Goal: Check status: Check status

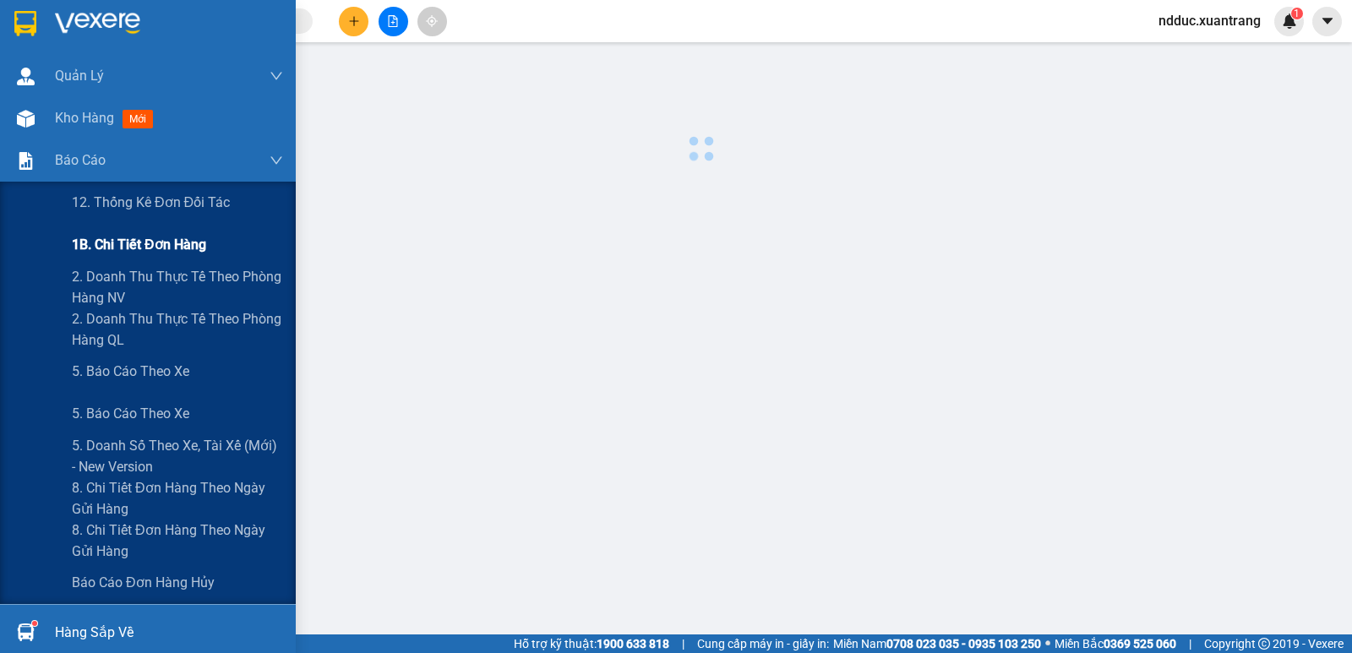
click at [150, 245] on span "1B. Chi tiết đơn hàng" at bounding box center [139, 244] width 134 height 21
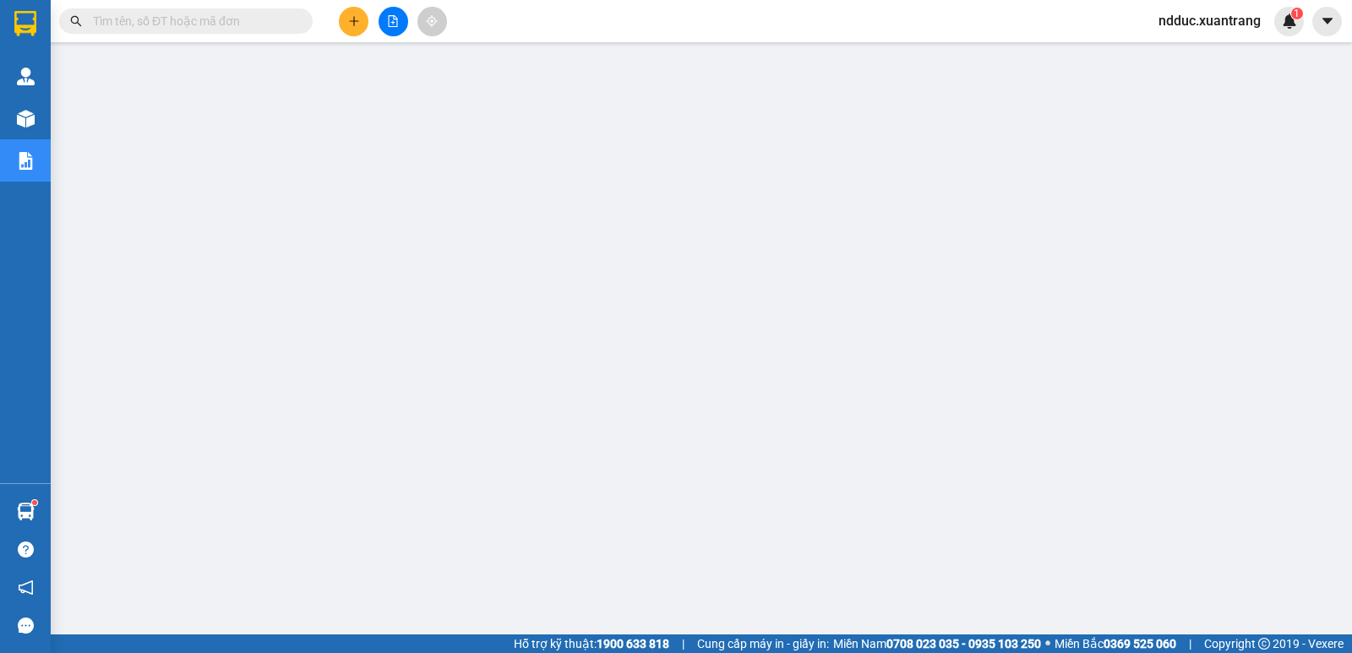
click at [1199, 15] on span "ndduc.xuantrang" at bounding box center [1209, 20] width 129 height 21
click at [1200, 57] on span "Đăng xuất" at bounding box center [1217, 52] width 94 height 19
click at [180, 9] on span at bounding box center [185, 20] width 253 height 25
click at [177, 19] on input "text" at bounding box center [192, 21] width 199 height 19
paste input "HN1110250614"
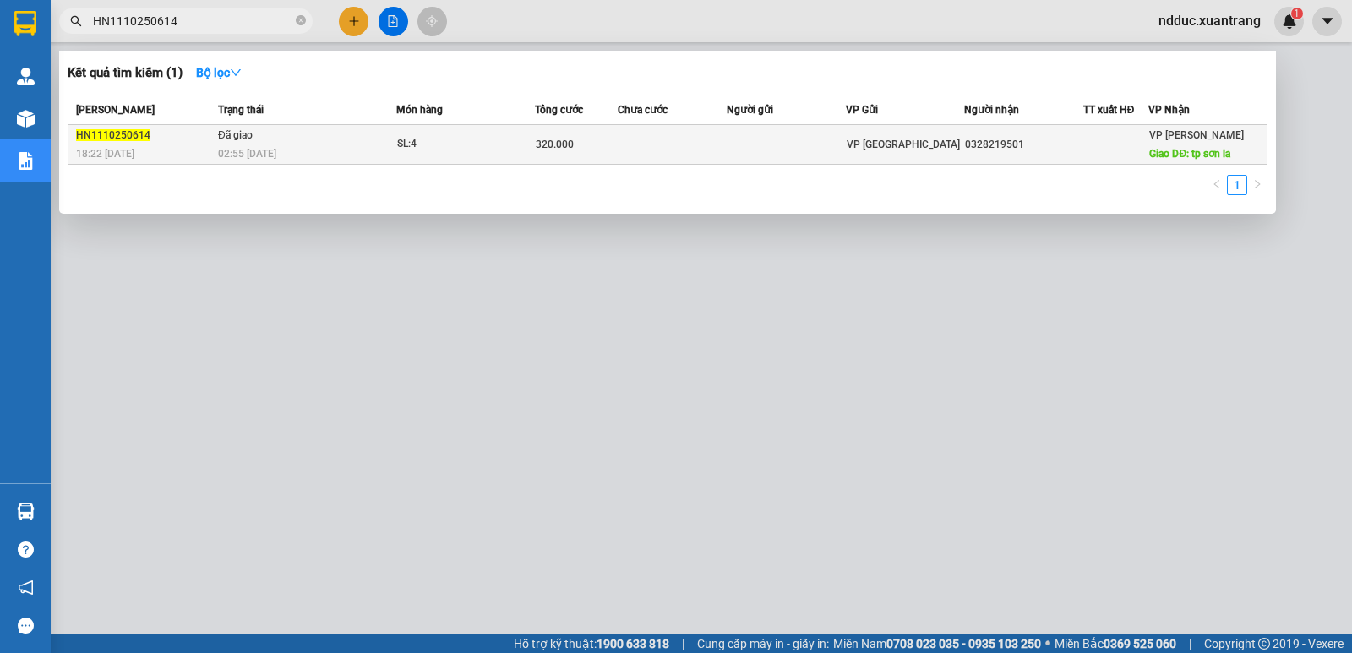
click at [324, 139] on td "Đã giao 02:55 - 12/10" at bounding box center [305, 145] width 182 height 40
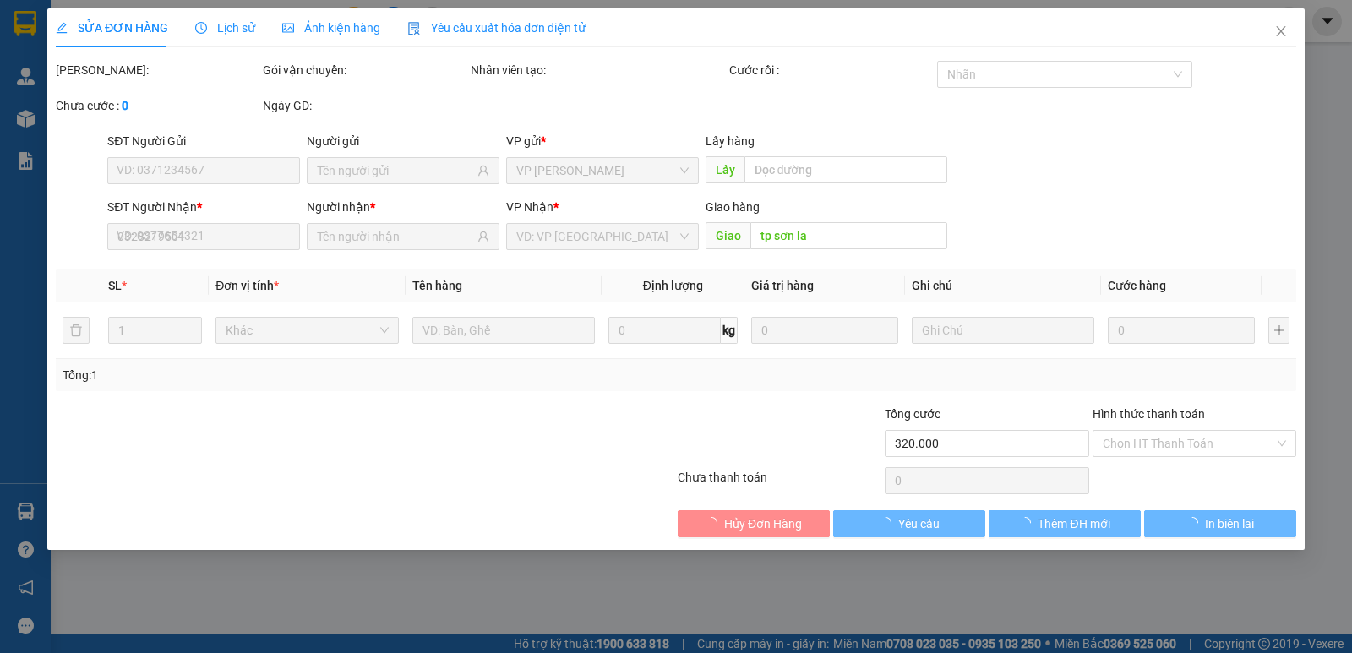
click at [220, 29] on span "Lịch sử" at bounding box center [225, 28] width 60 height 14
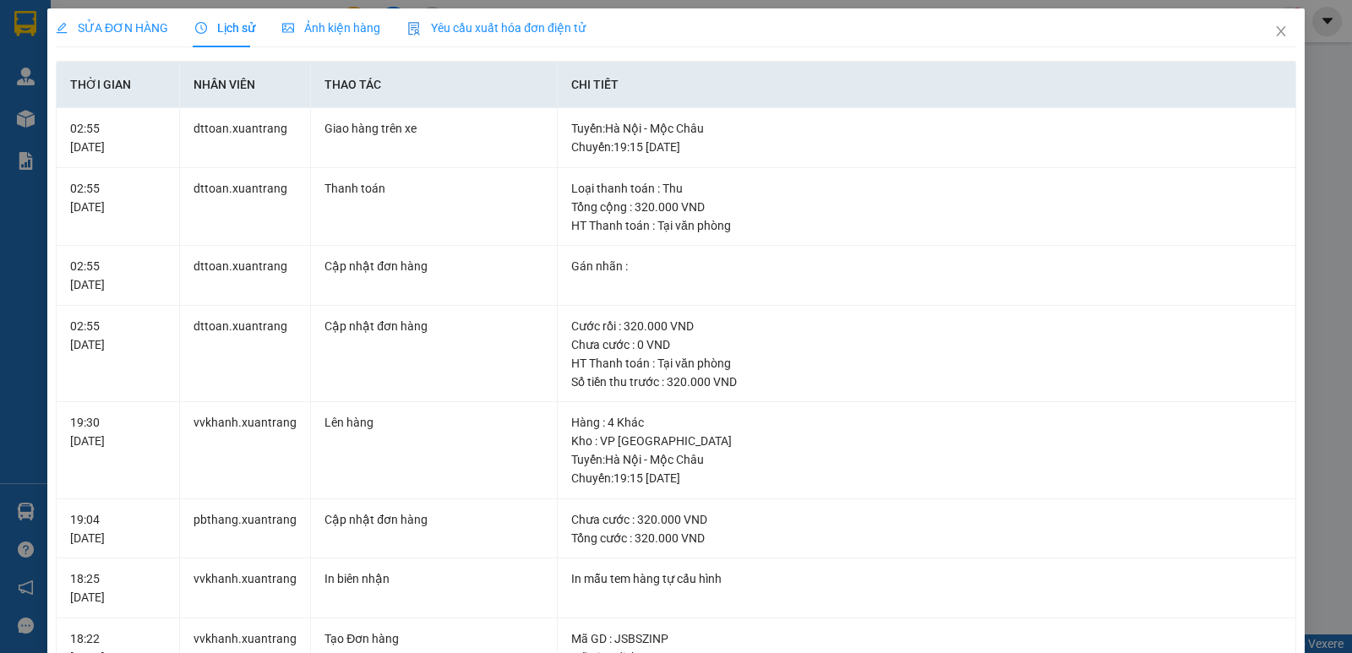
click at [324, 36] on div "Ảnh kiện hàng" at bounding box center [331, 28] width 98 height 19
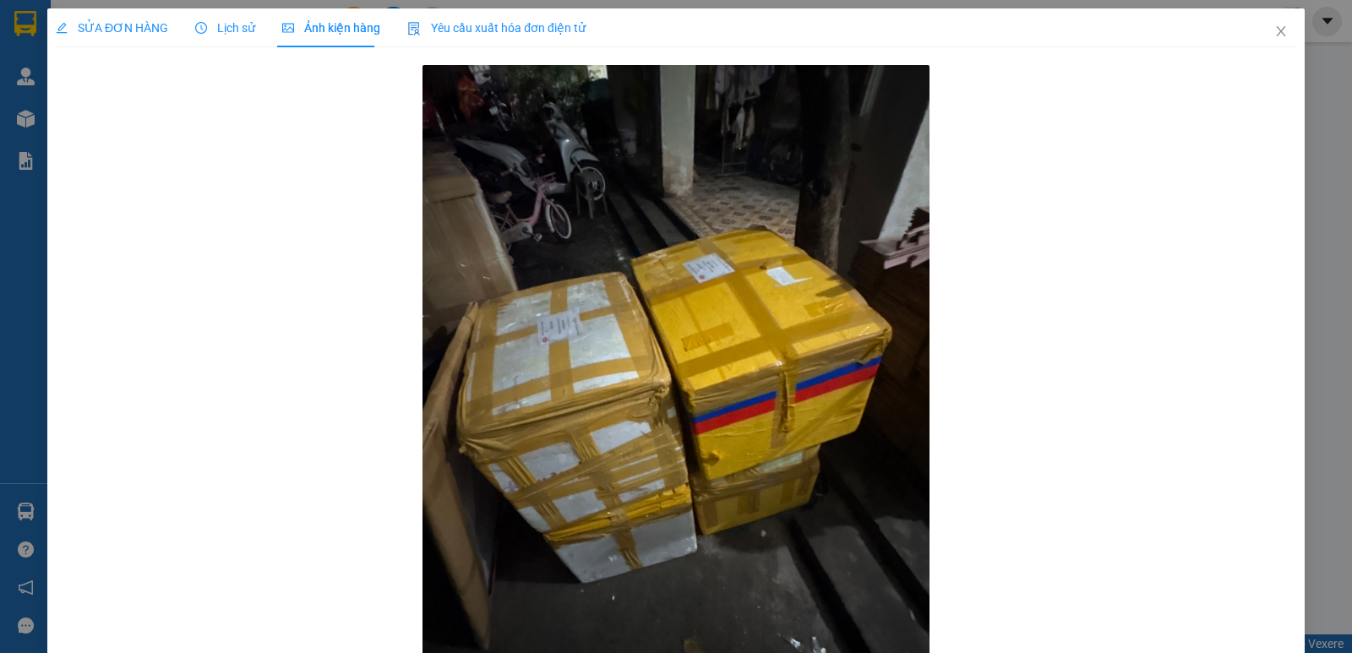
drag, startPoint x: 239, startPoint y: 27, endPoint x: 179, endPoint y: 16, distance: 61.0
click at [237, 28] on span "Lịch sử" at bounding box center [225, 28] width 60 height 14
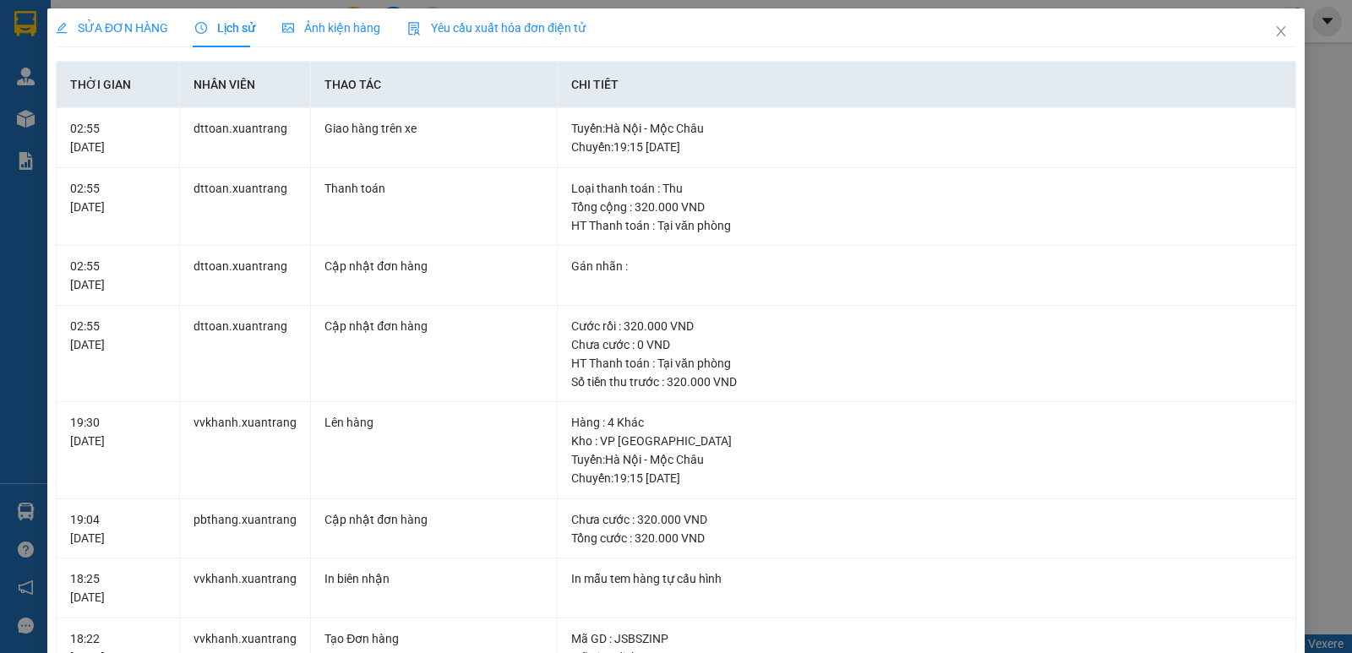
click at [122, 22] on span "SỬA ĐƠN HÀNG" at bounding box center [112, 28] width 112 height 14
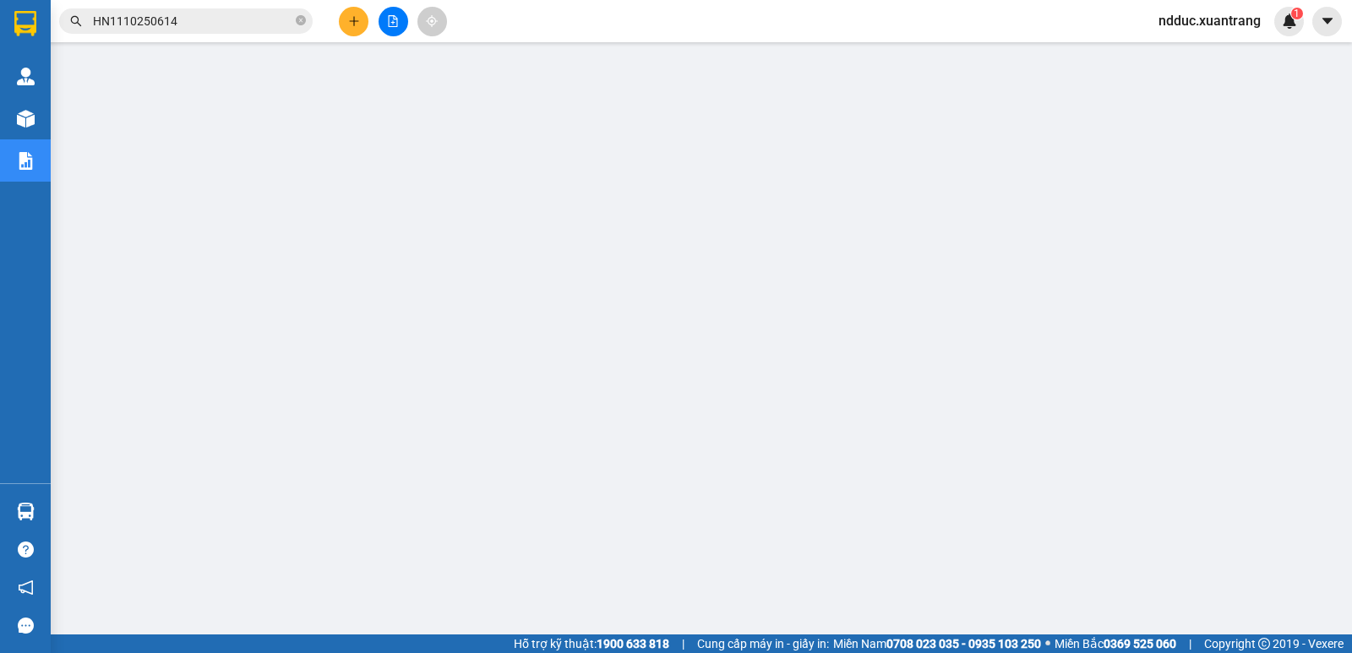
click at [203, 19] on input "HN1110250614" at bounding box center [192, 21] width 199 height 19
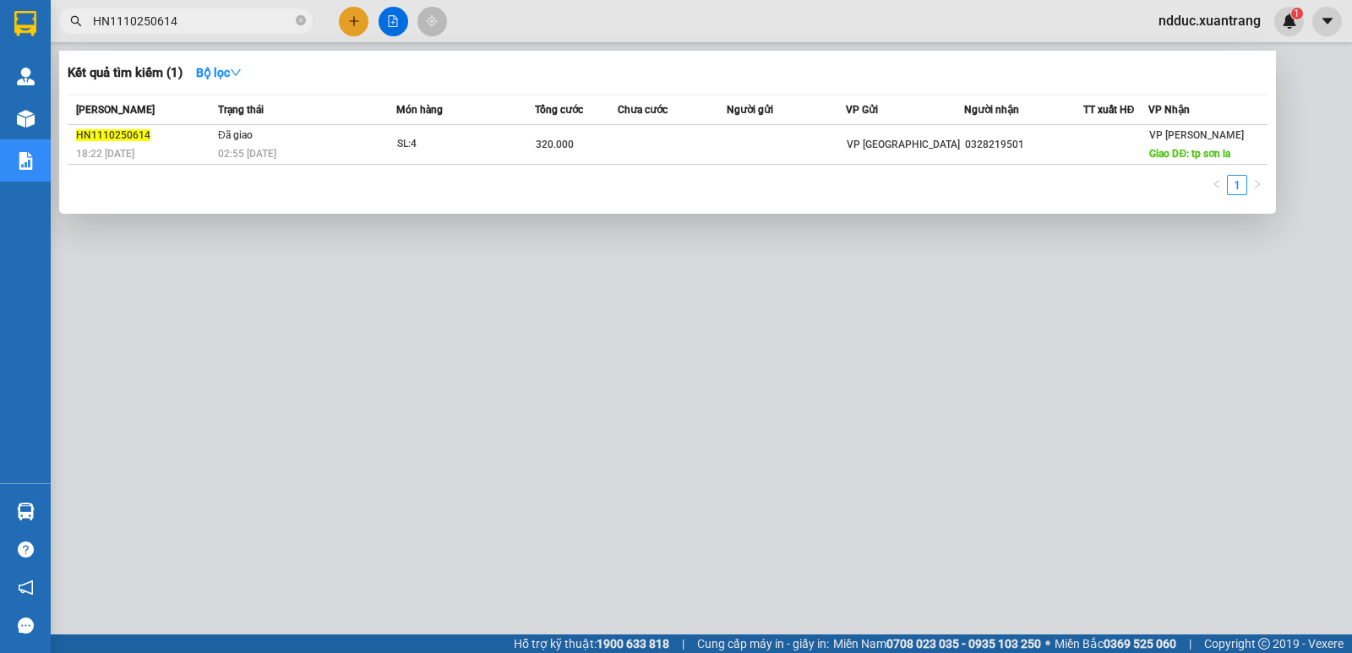
click at [201, 19] on input "HN1110250614" at bounding box center [192, 21] width 199 height 19
click at [199, 19] on input "HN1110250614" at bounding box center [192, 21] width 199 height 19
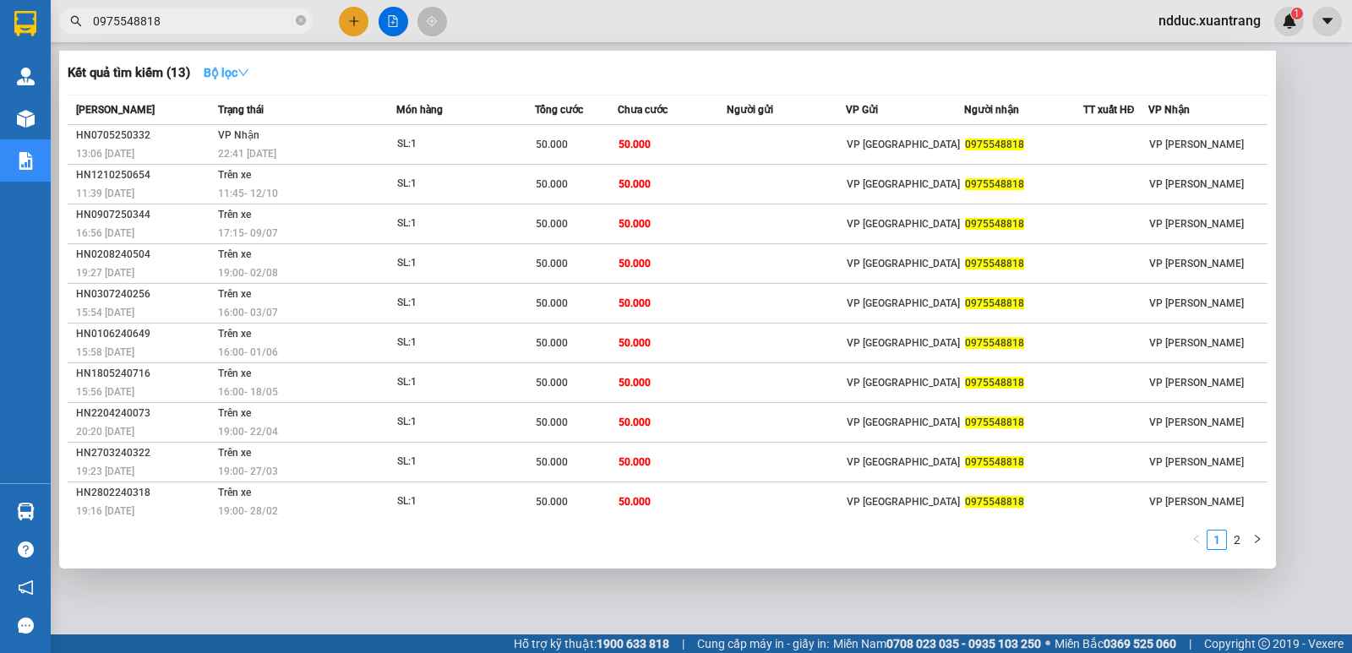
type input "0975548818"
click at [247, 73] on icon "down" at bounding box center [243, 73] width 12 height 12
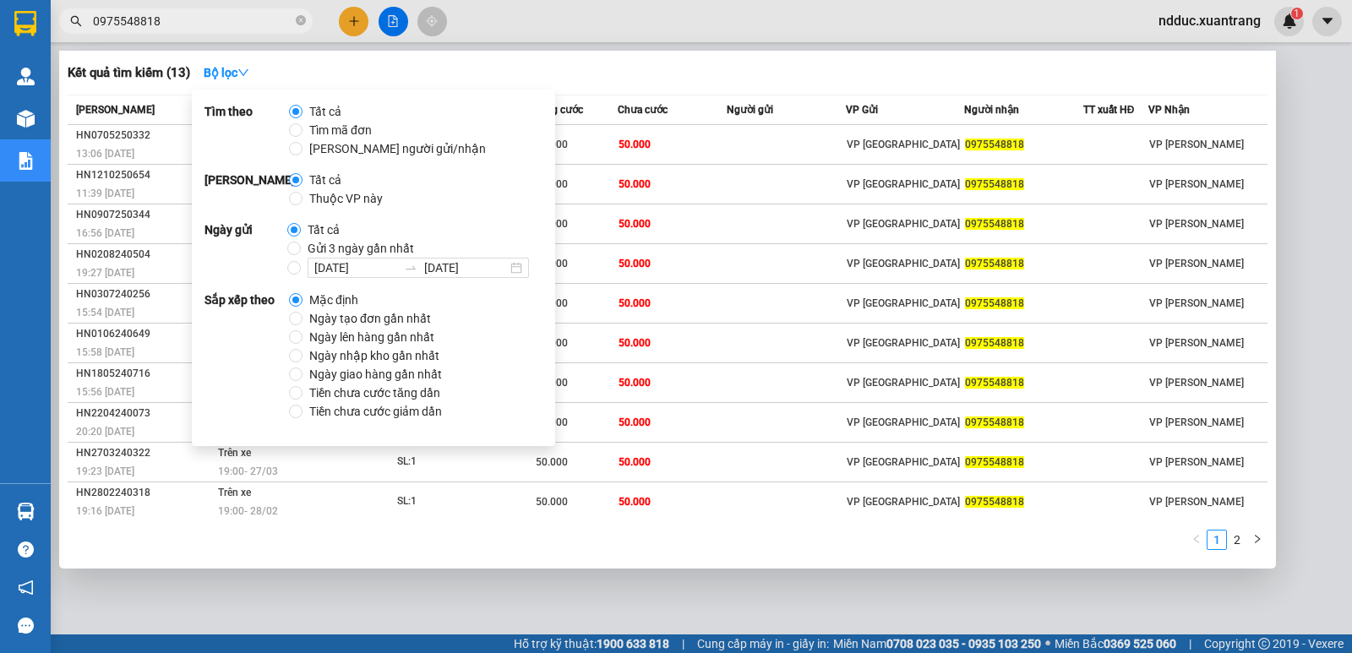
click at [305, 246] on span "Gửi 3 ngày gần nhất" at bounding box center [361, 248] width 120 height 19
click at [301, 246] on input "Gửi 3 ngày gần nhất" at bounding box center [294, 249] width 14 height 14
radio input "true"
radio input "false"
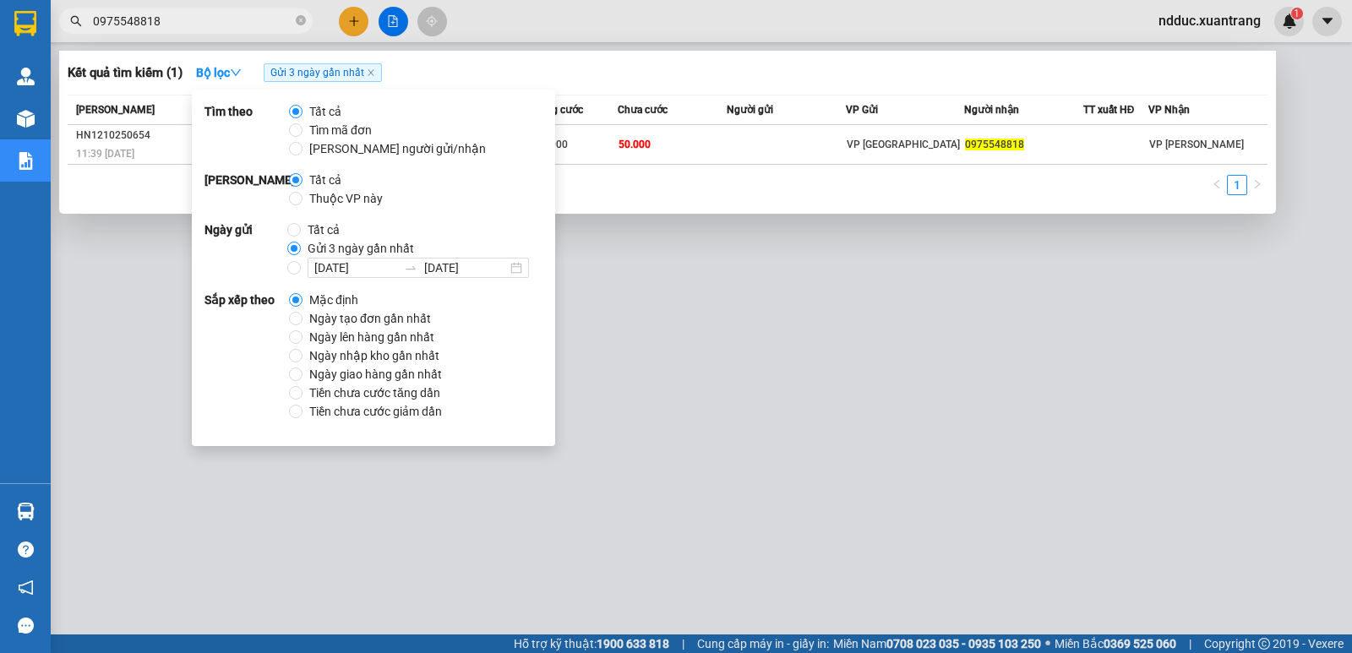
click at [665, 180] on div "1" at bounding box center [667, 190] width 1199 height 30
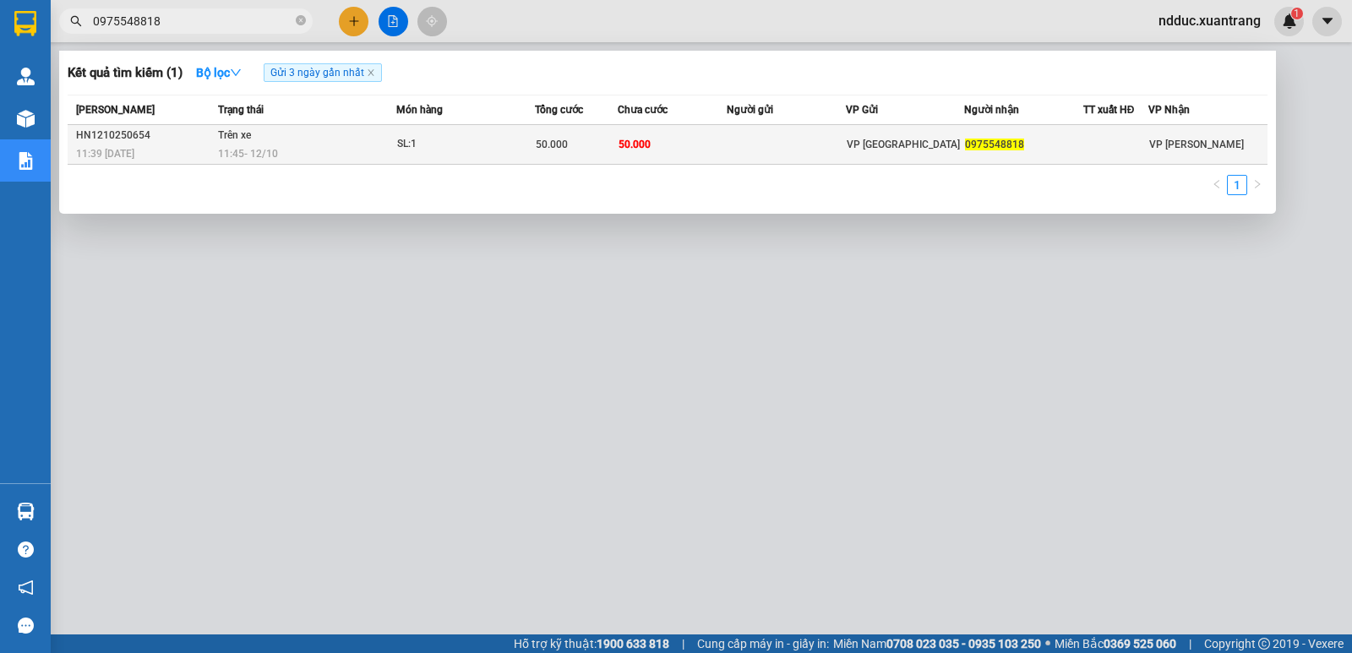
click at [394, 149] on div "11:45 - 12/10" at bounding box center [306, 153] width 177 height 19
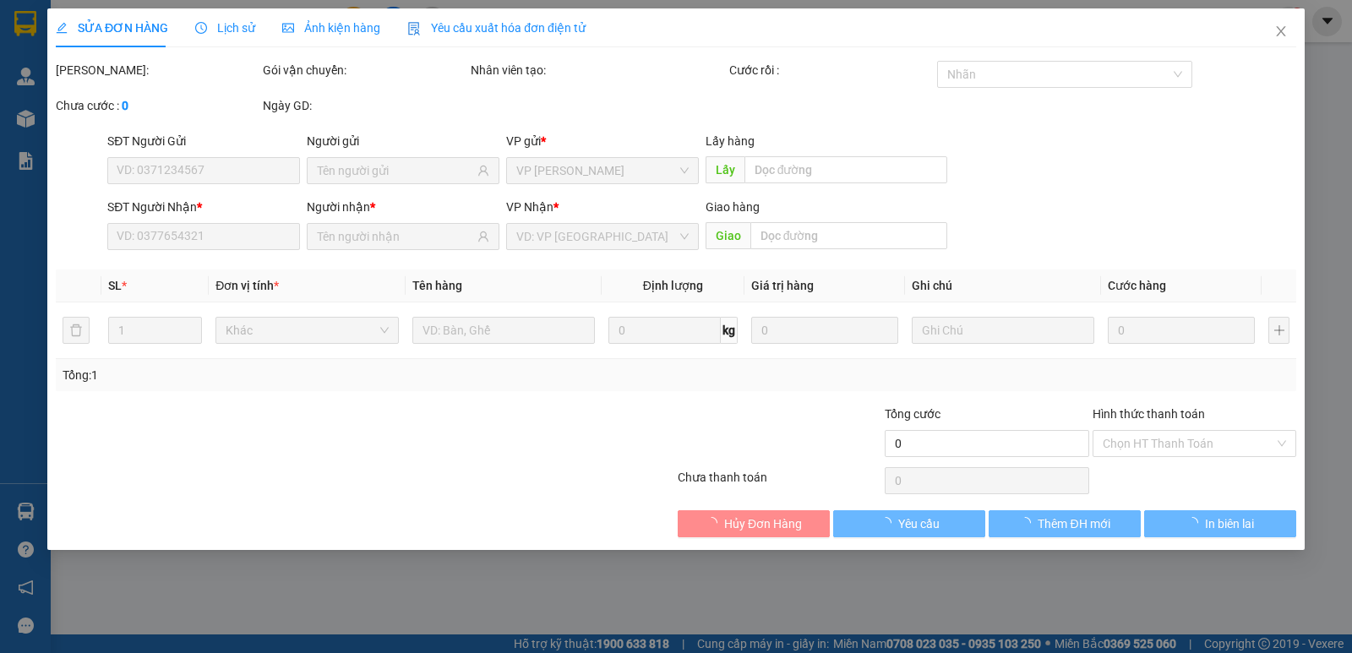
type input "0975548818"
type input "50.000"
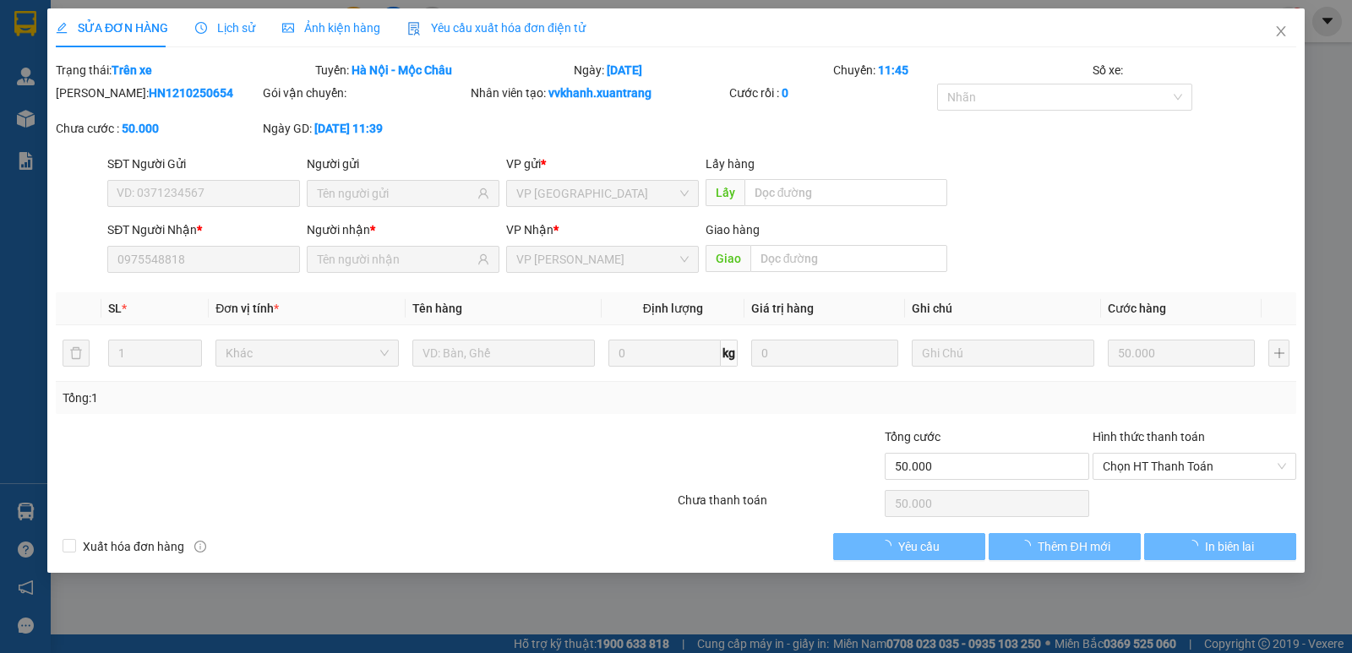
click at [302, 37] on div "Ảnh kiện hàng" at bounding box center [331, 27] width 98 height 39
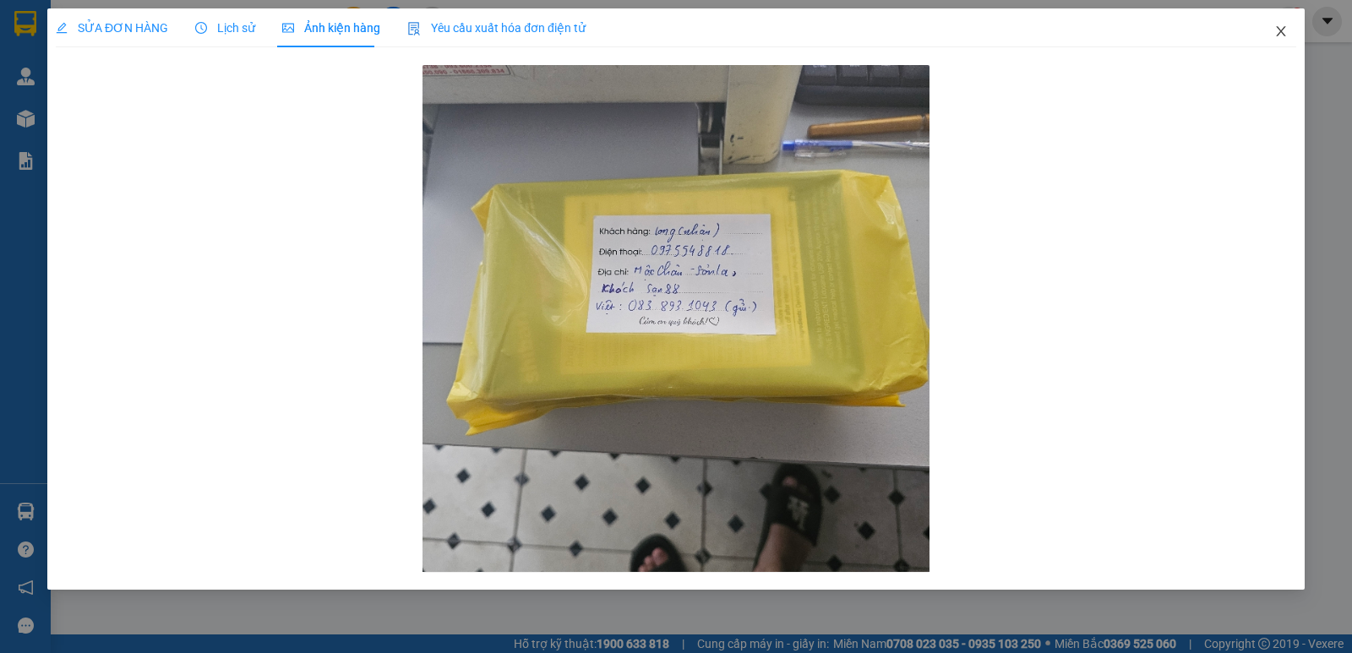
click at [1282, 31] on icon "close" at bounding box center [1281, 31] width 14 height 14
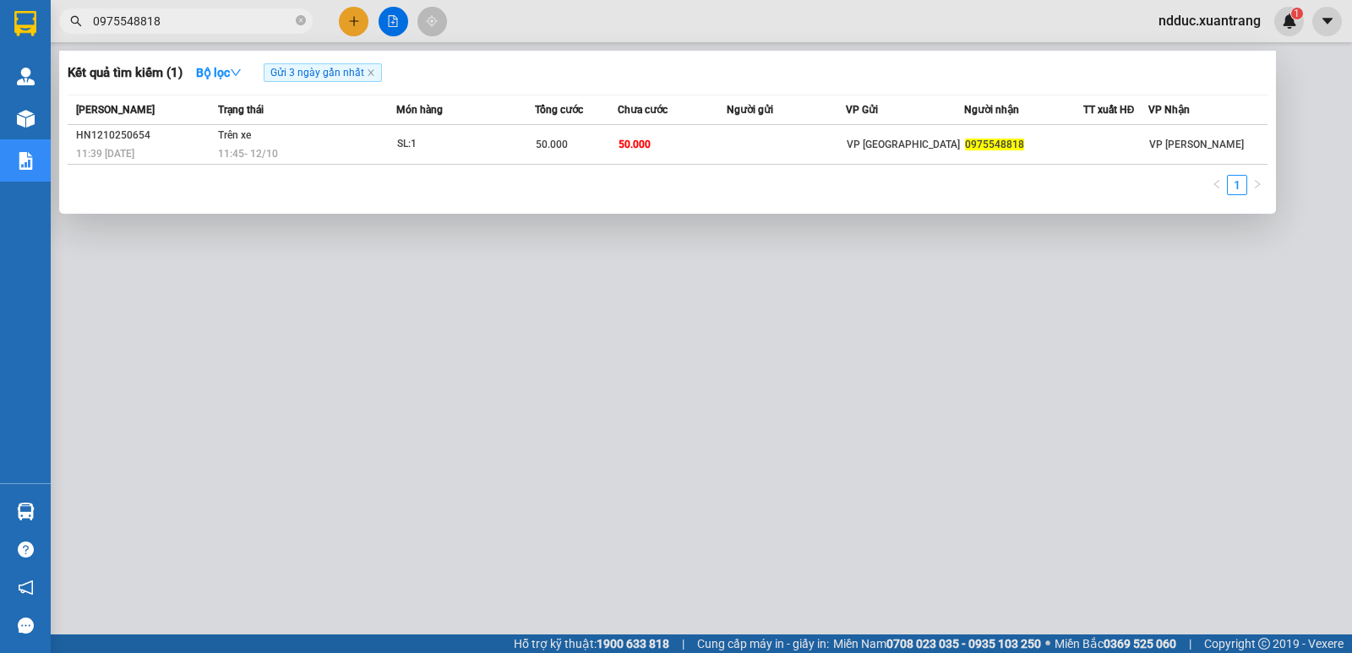
click at [196, 27] on input "0975548818" at bounding box center [192, 21] width 199 height 19
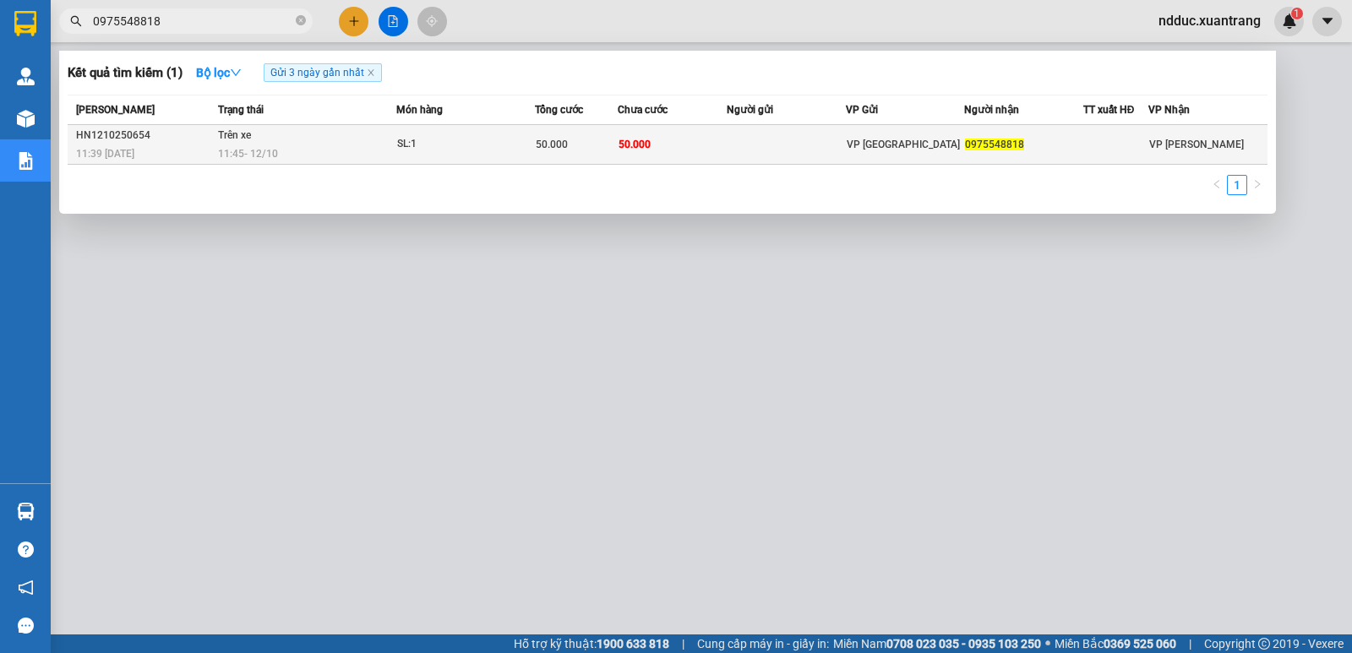
click at [193, 130] on div "HN1210250654" at bounding box center [144, 136] width 137 height 18
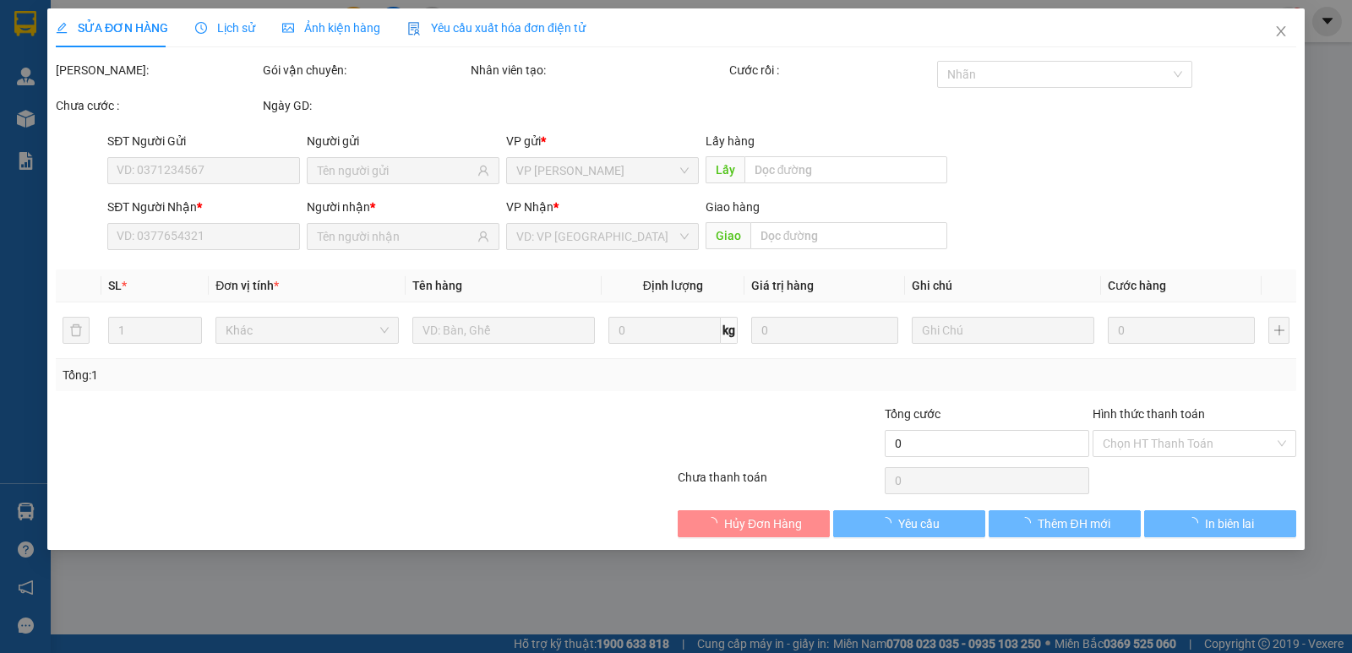
type input "0975548818"
type input "50.000"
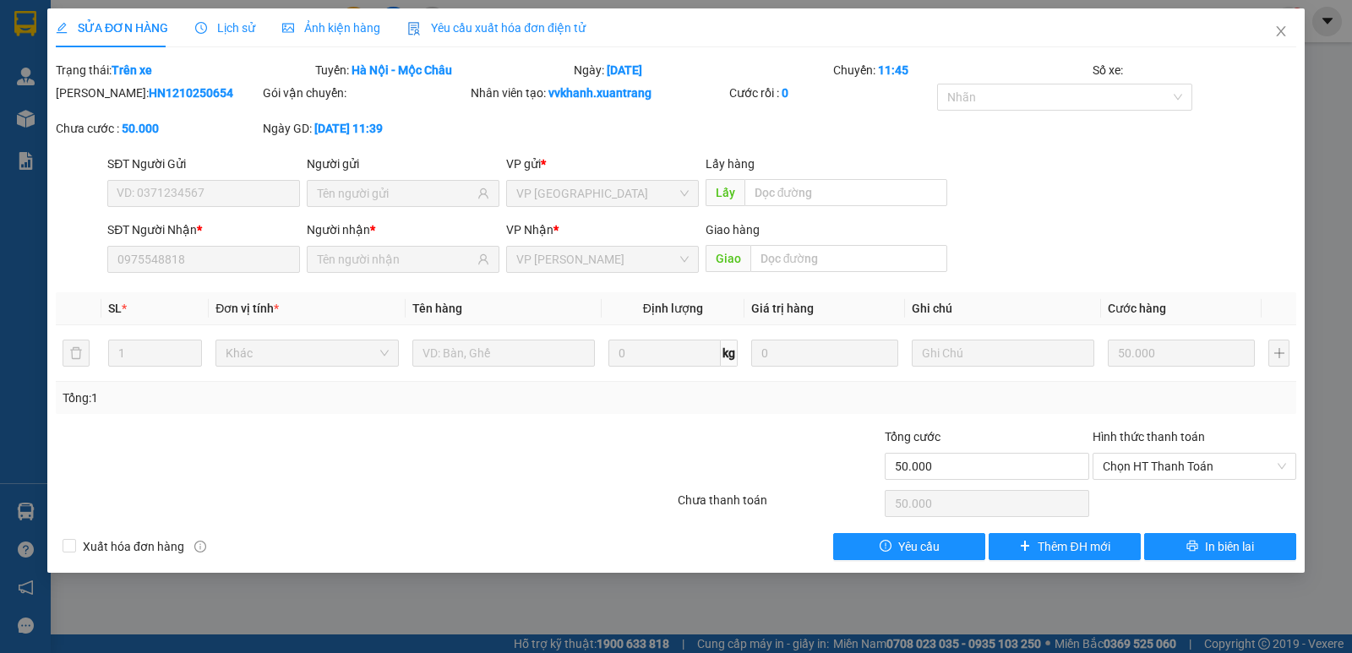
click at [307, 27] on span "Ảnh kiện hàng" at bounding box center [331, 28] width 98 height 14
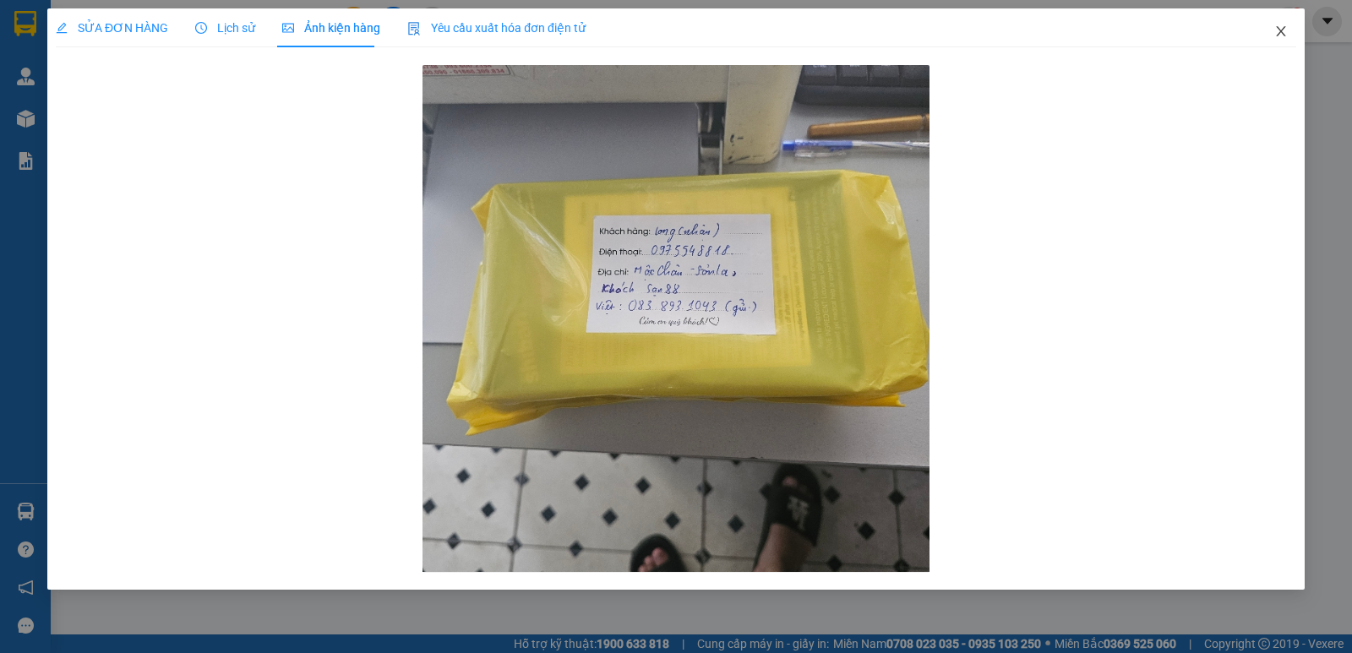
click at [1282, 32] on icon "close" at bounding box center [1281, 31] width 14 height 14
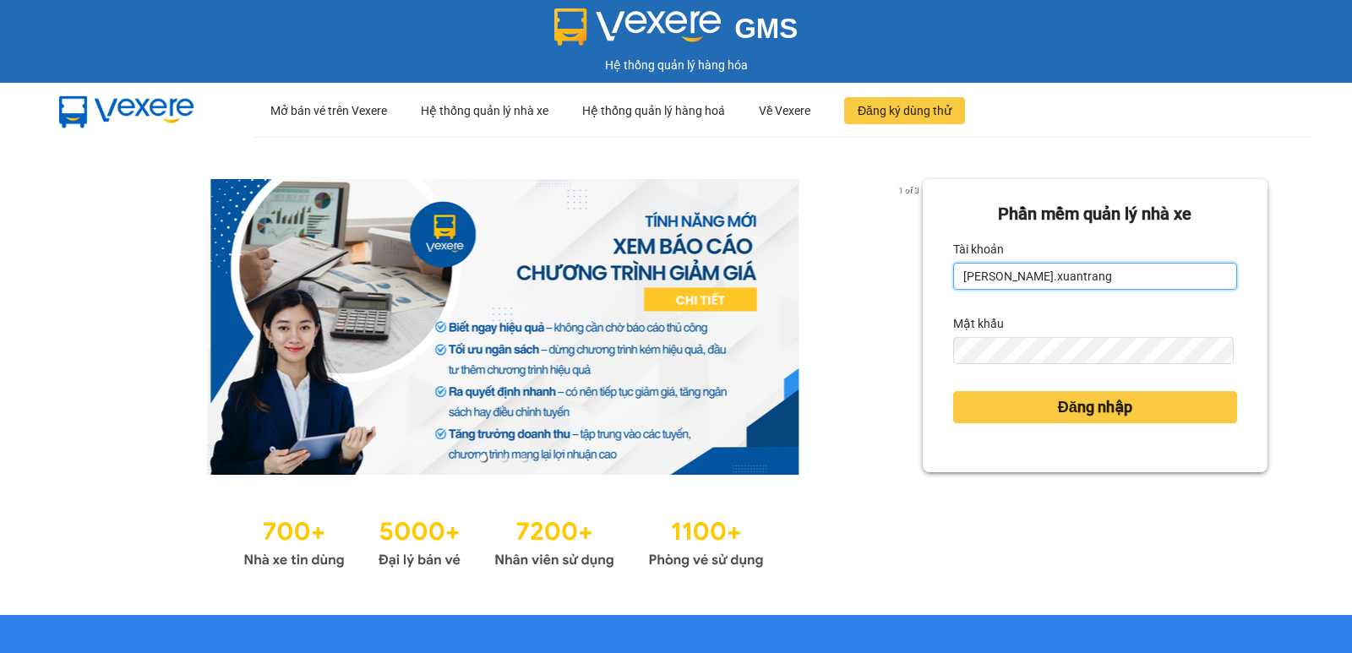
click at [1065, 281] on input "[PERSON_NAME].xuantrang" at bounding box center [1095, 276] width 284 height 27
click at [1066, 281] on input "[PERSON_NAME].xuantrang" at bounding box center [1095, 276] width 284 height 27
type input "ntnhuyen.xuantrang"
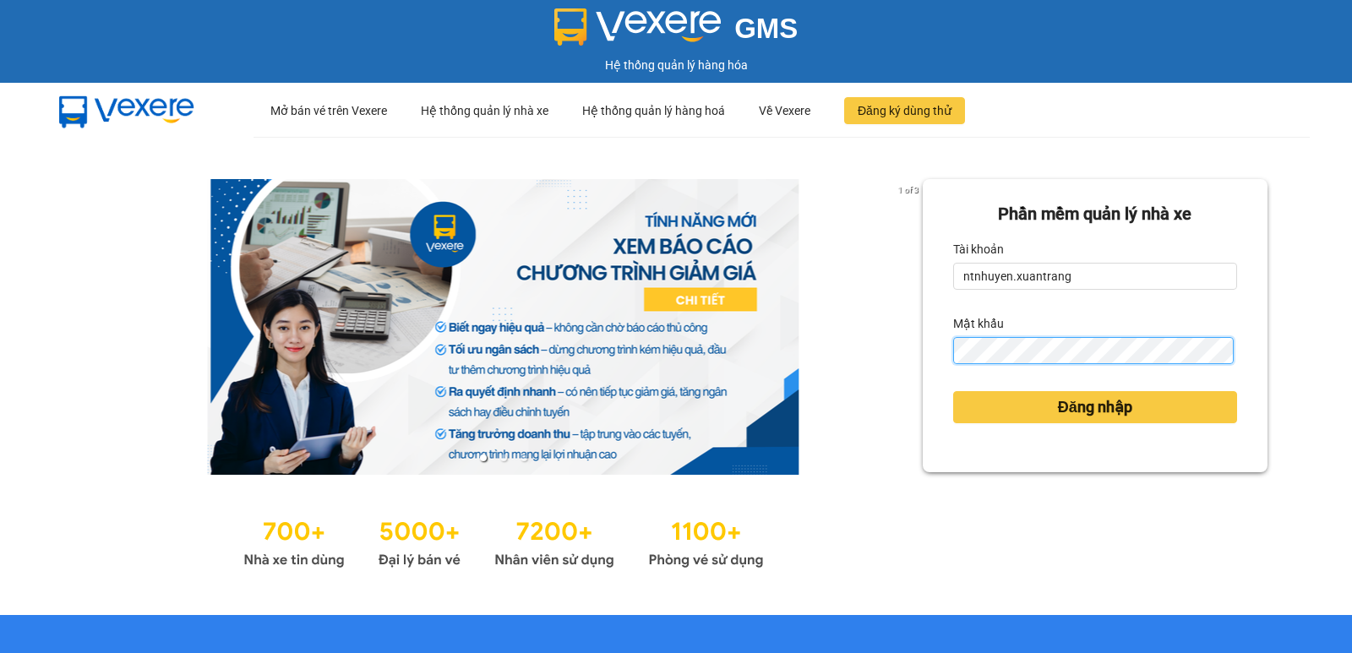
click at [953, 391] on button "Đăng nhập" at bounding box center [1095, 407] width 284 height 32
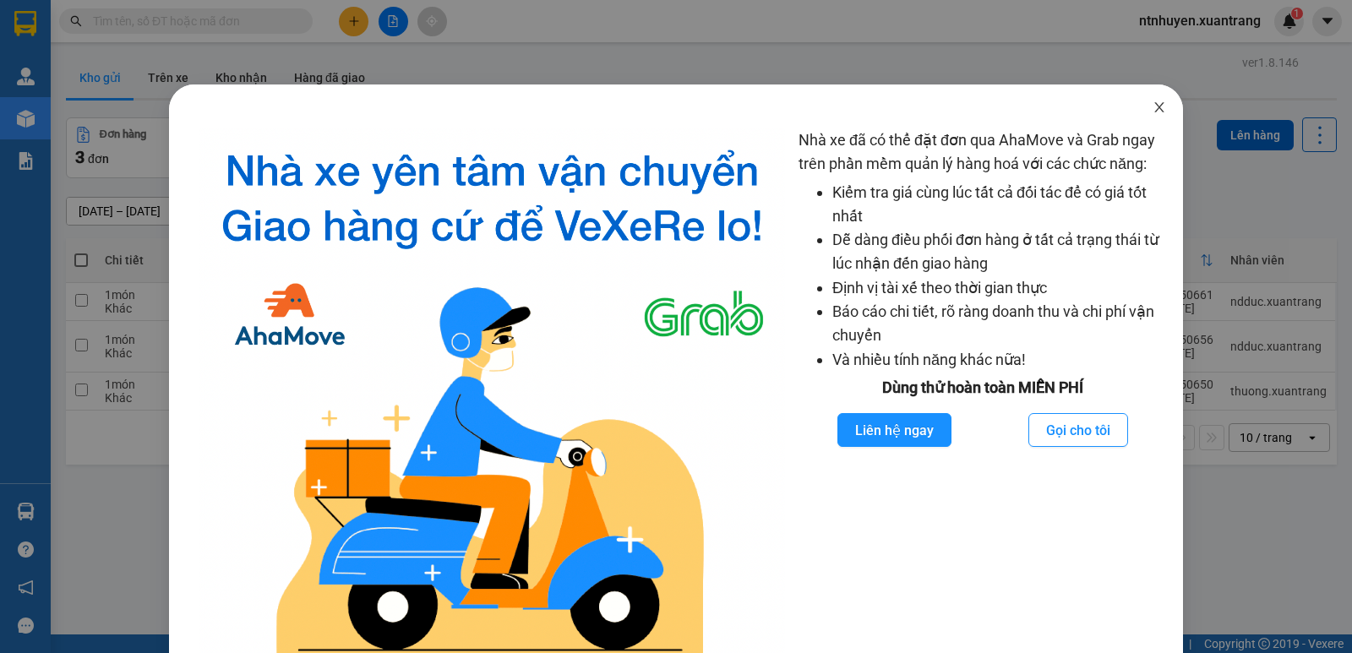
click at [1152, 111] on icon "close" at bounding box center [1159, 108] width 14 height 14
